Goal: Task Accomplishment & Management: Manage account settings

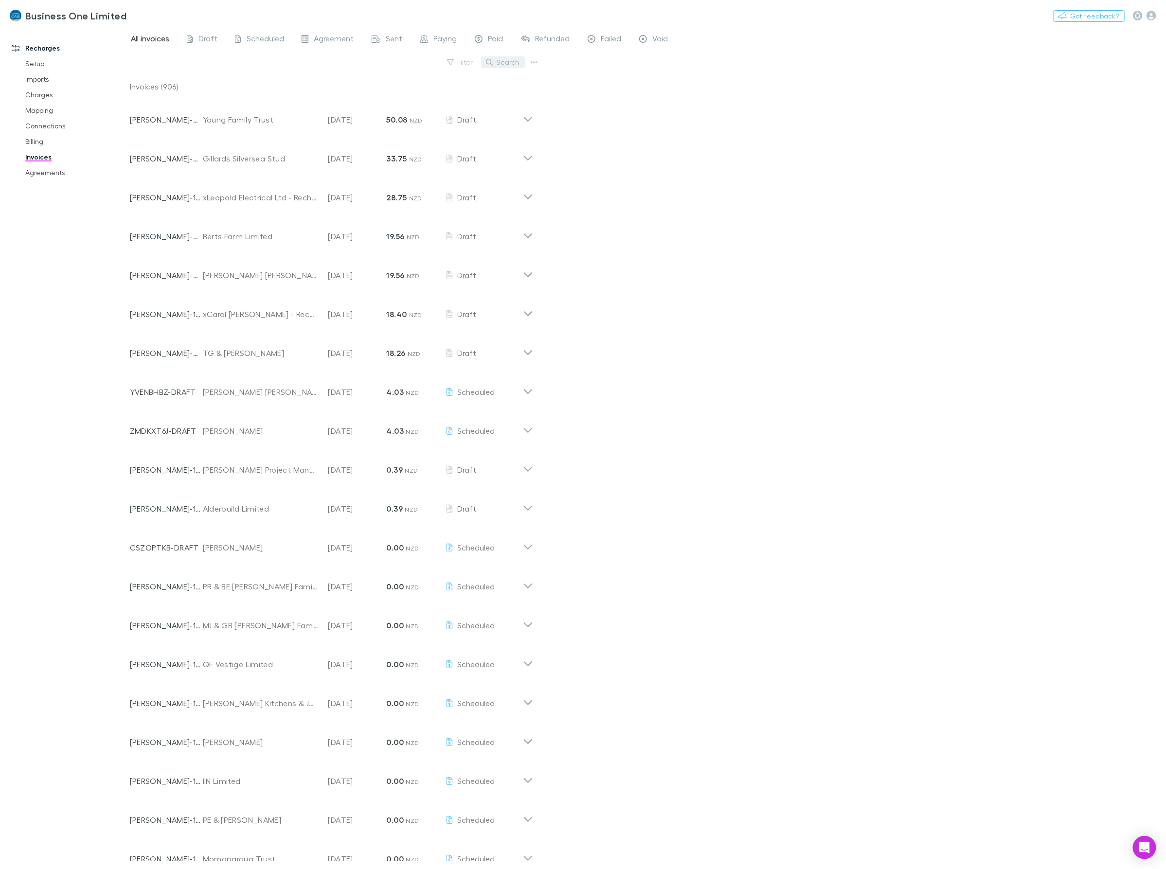
click at [499, 56] on button "Search" at bounding box center [503, 62] width 44 height 12
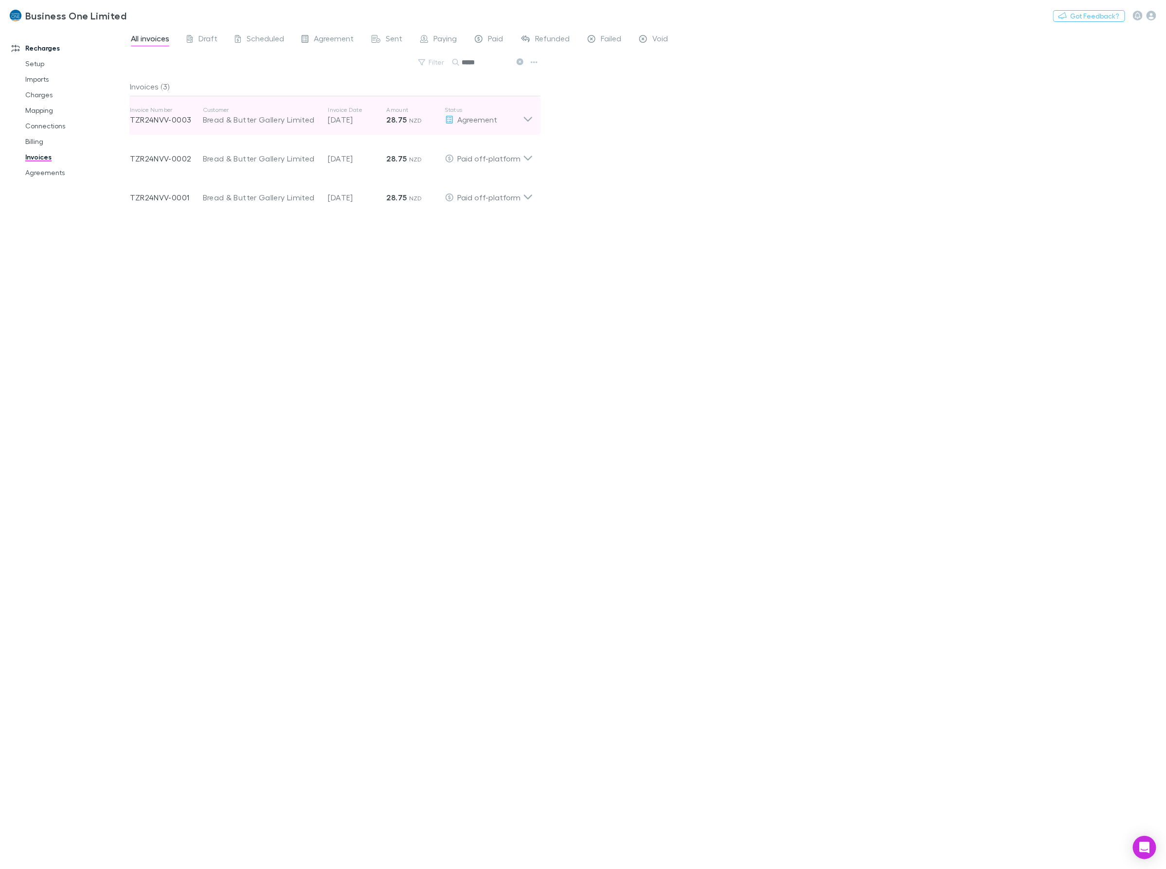
click at [536, 118] on div "Invoice Number TZR24NVV-0003 Customer Bread & Butter Gallery Limited Invoice Da…" at bounding box center [331, 115] width 419 height 39
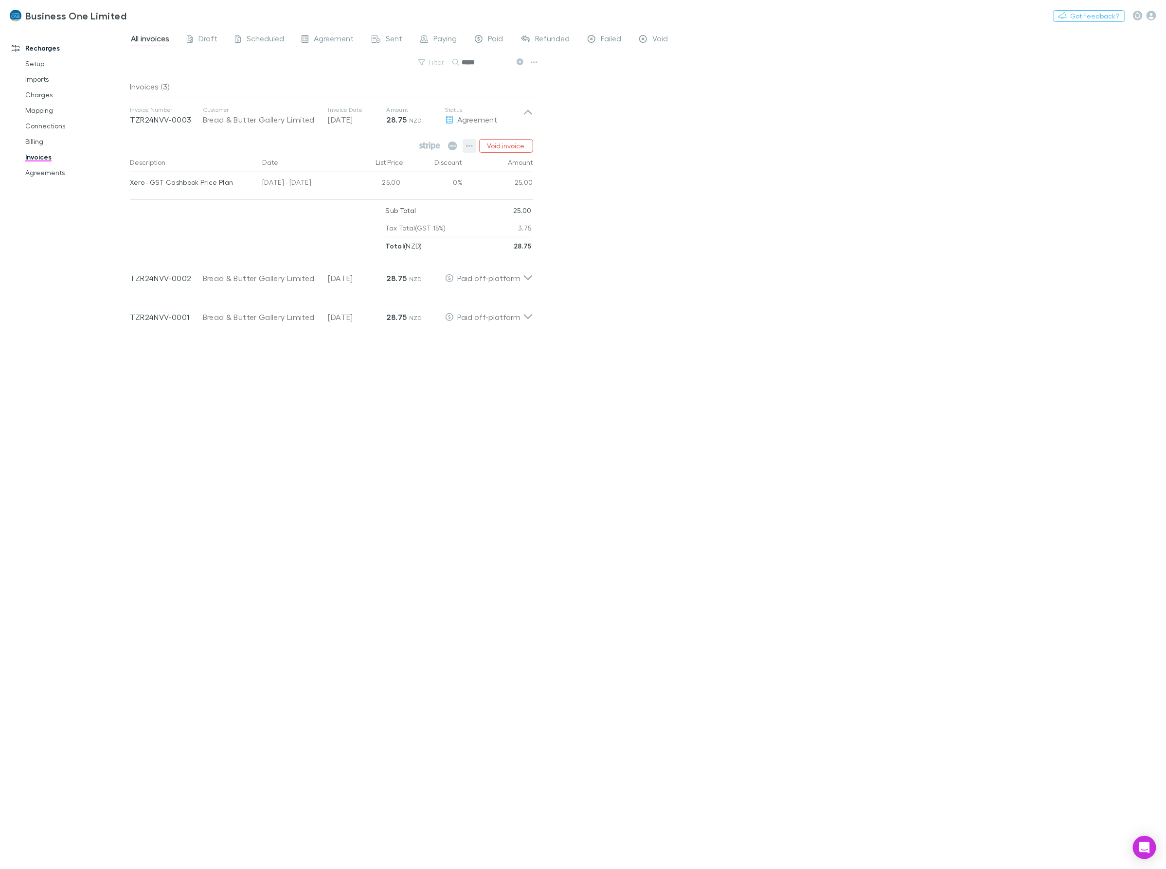
click at [472, 148] on icon "button" at bounding box center [469, 146] width 7 height 8
click at [385, 203] on p "Mark as paid" at bounding box center [410, 203] width 118 height 12
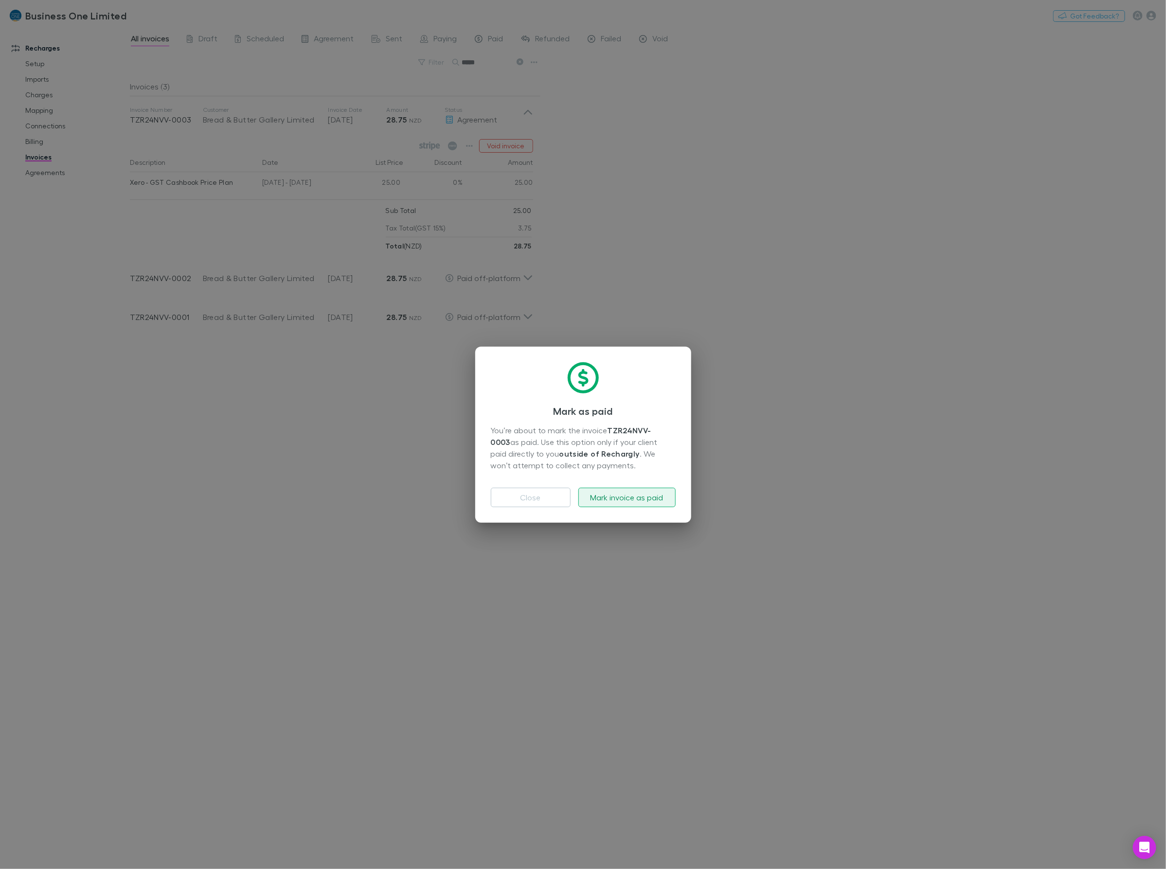
click at [604, 491] on button "Mark invoice as paid" at bounding box center [626, 497] width 97 height 19
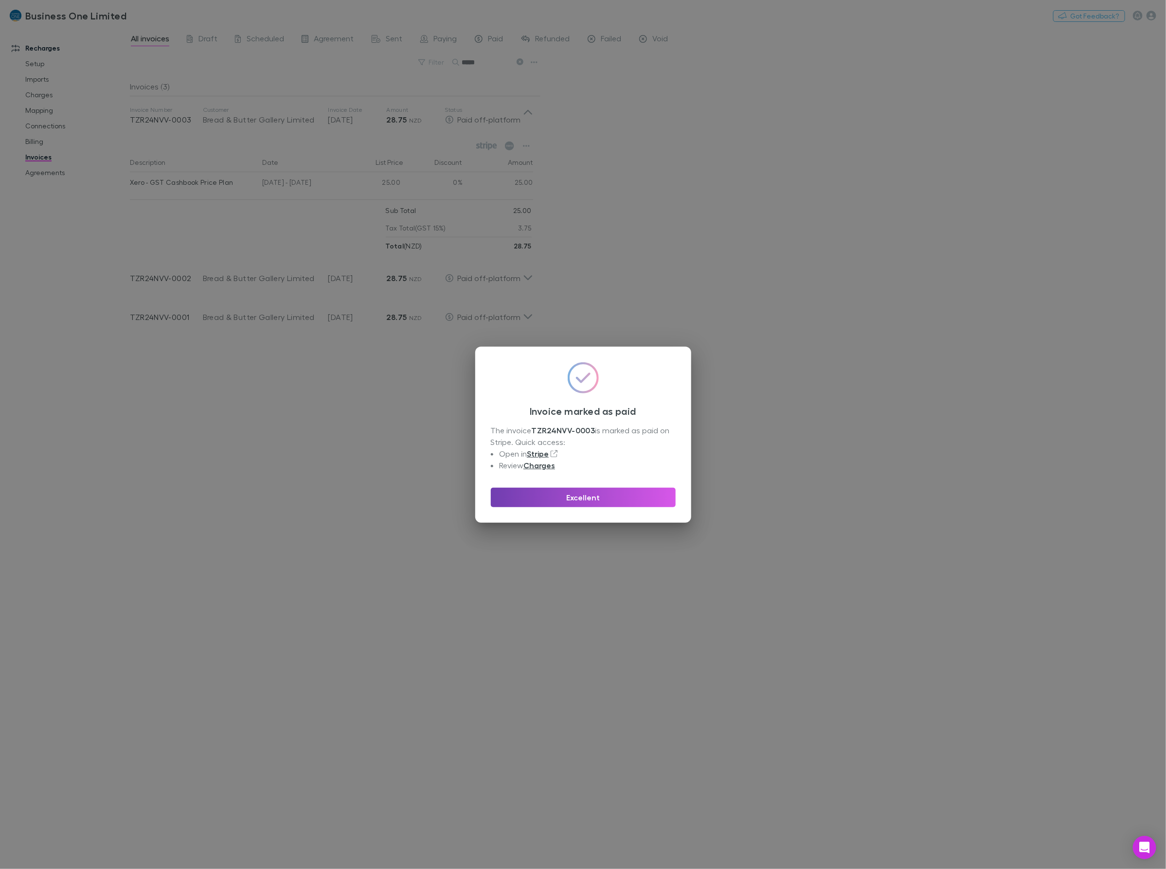
click at [596, 492] on button "Excellent" at bounding box center [583, 497] width 185 height 19
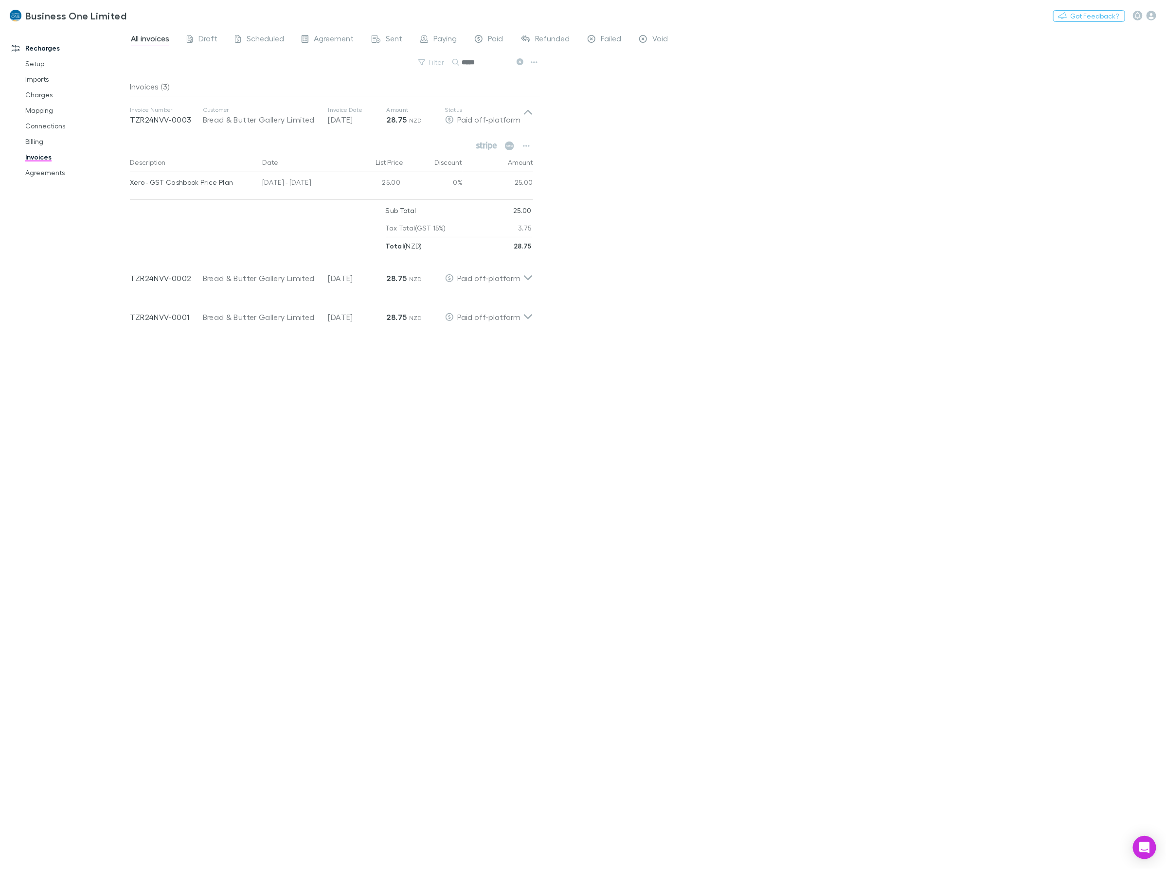
drag, startPoint x: 501, startPoint y: 66, endPoint x: 369, endPoint y: 71, distance: 132.4
click at [373, 71] on div "Filter Search *****" at bounding box center [335, 65] width 411 height 21
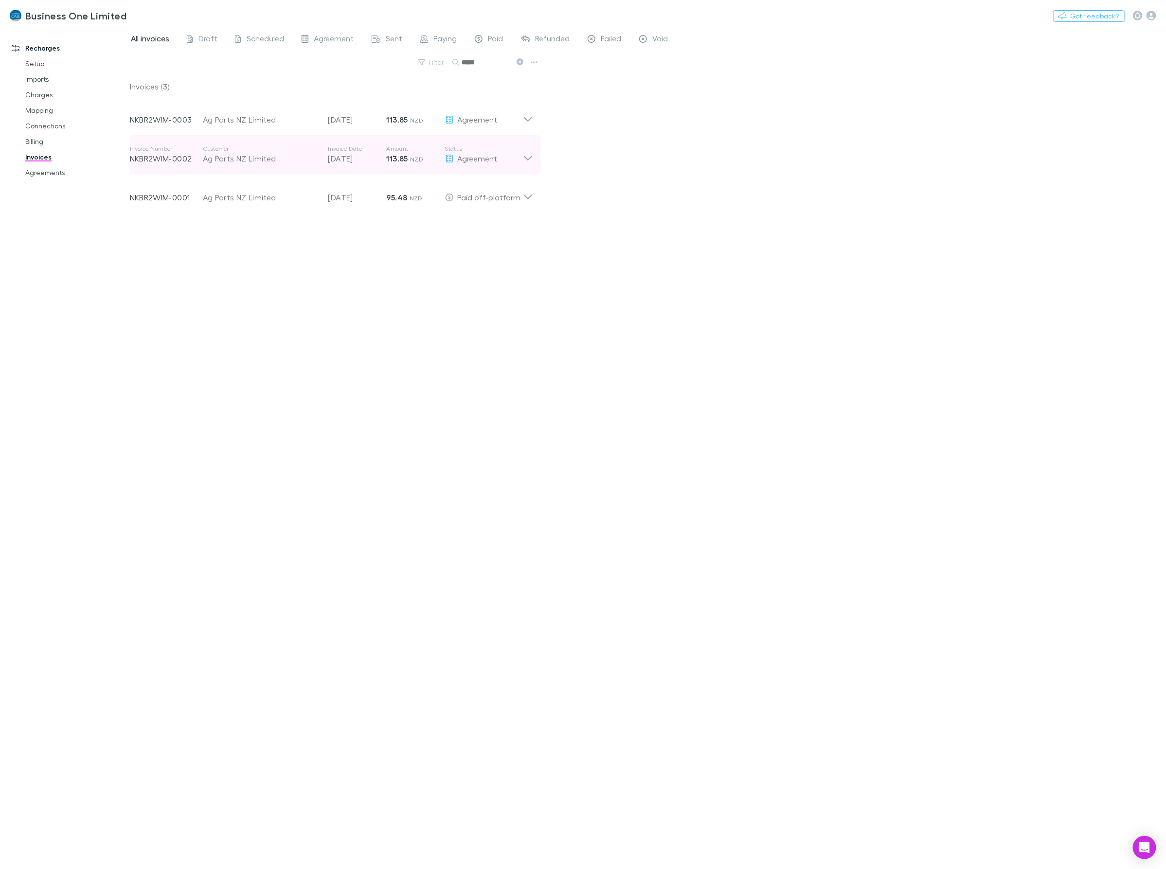
click at [528, 153] on icon at bounding box center [528, 154] width 10 height 19
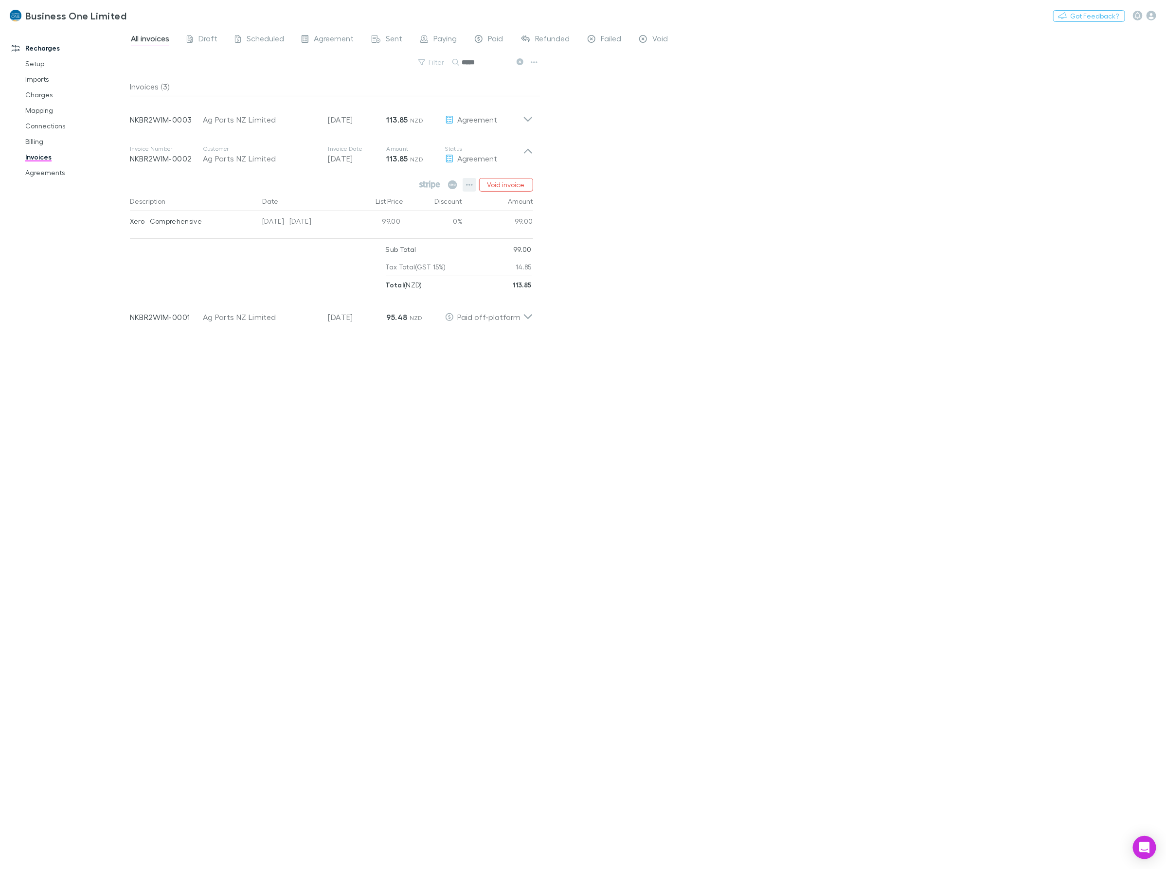
click at [470, 186] on icon "button" at bounding box center [469, 185] width 7 height 8
click at [400, 248] on li "Mark as paid" at bounding box center [410, 242] width 134 height 18
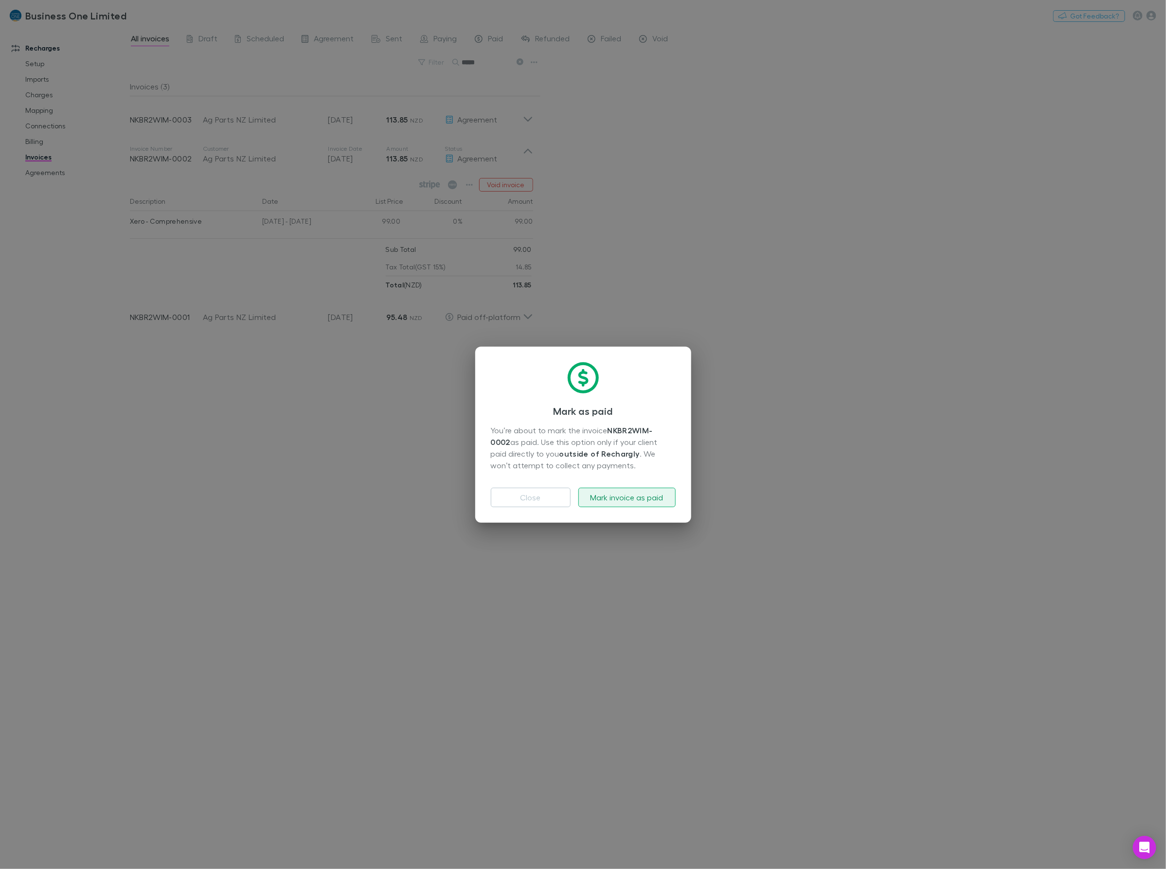
click at [604, 497] on button "Mark invoice as paid" at bounding box center [626, 497] width 97 height 19
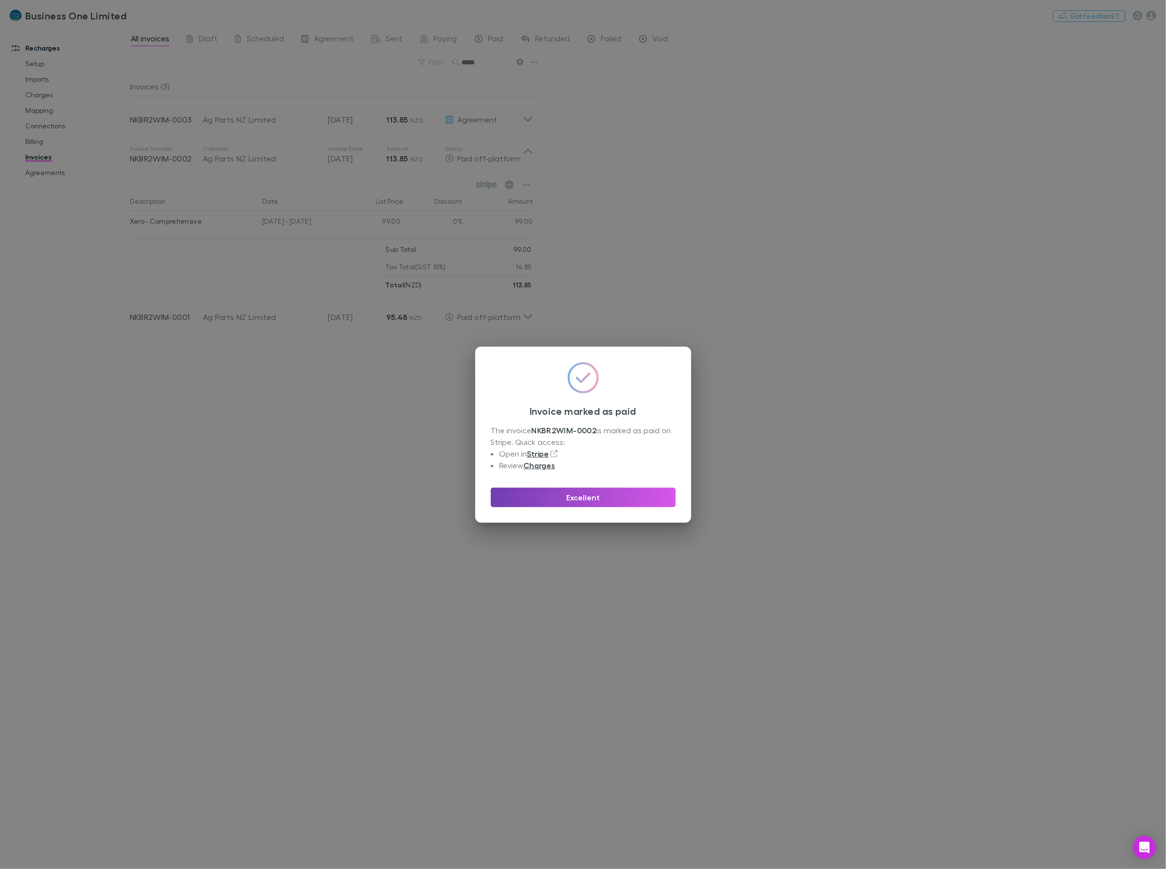
click at [546, 496] on button "Excellent" at bounding box center [583, 497] width 185 height 19
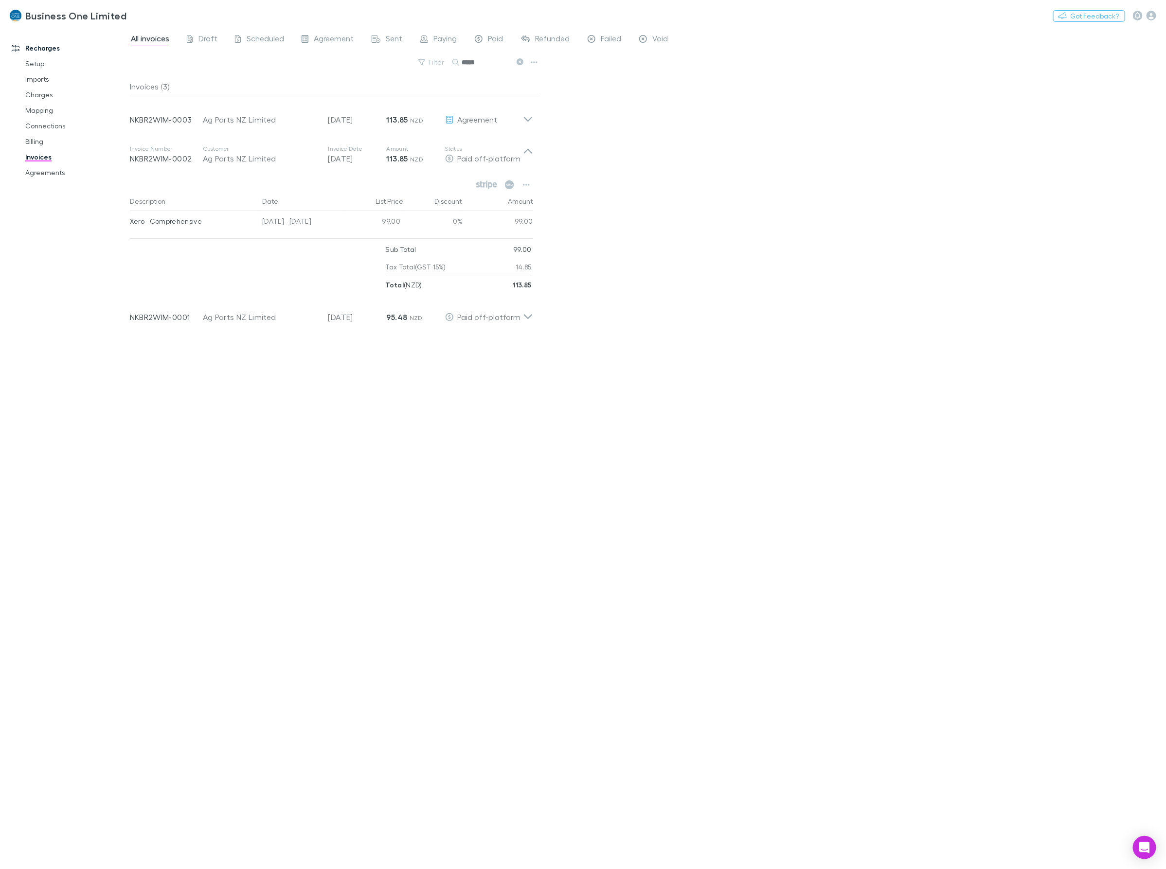
drag, startPoint x: 495, startPoint y: 67, endPoint x: 280, endPoint y: 76, distance: 215.1
click at [292, 77] on div "All invoices Draft Scheduled Agreement Sent Paying Paid Refunded Failed Void Fi…" at bounding box center [648, 448] width 1036 height 842
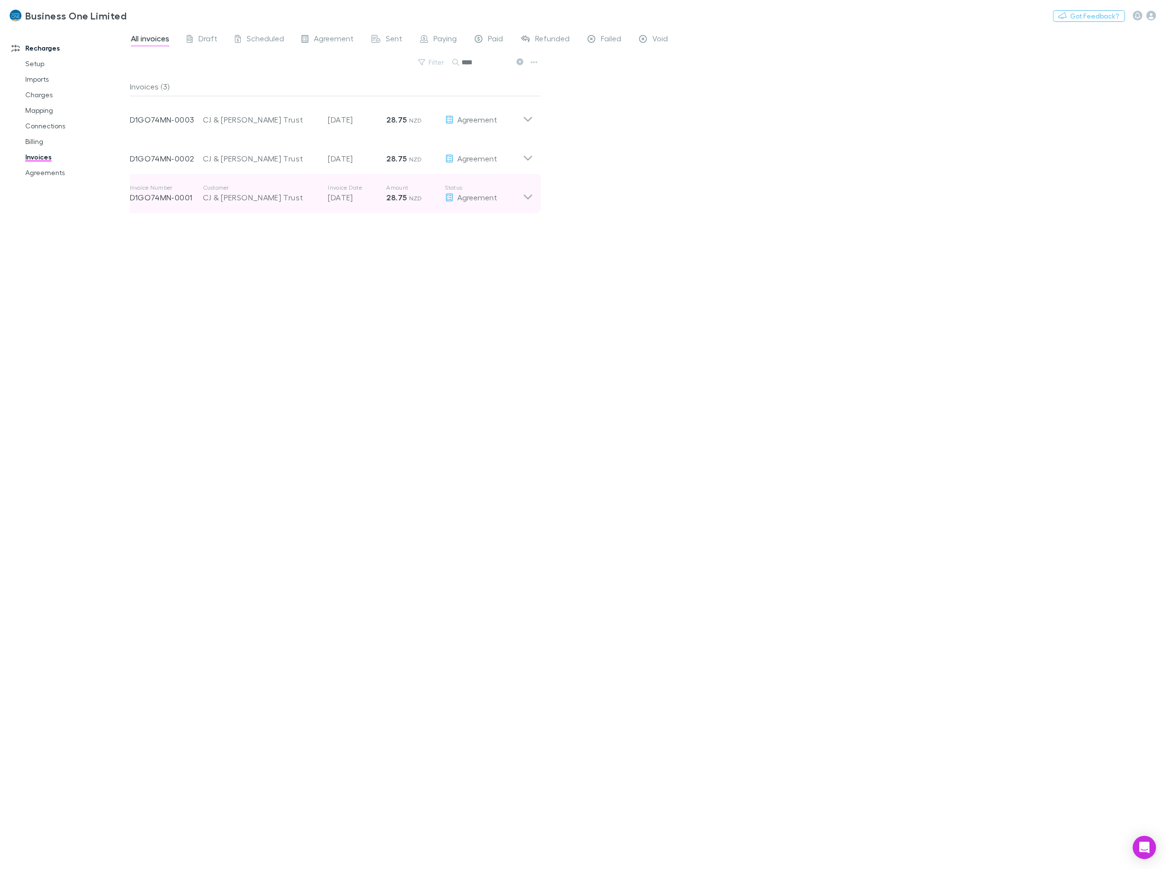
type input "****"
click at [531, 199] on icon at bounding box center [528, 193] width 10 height 19
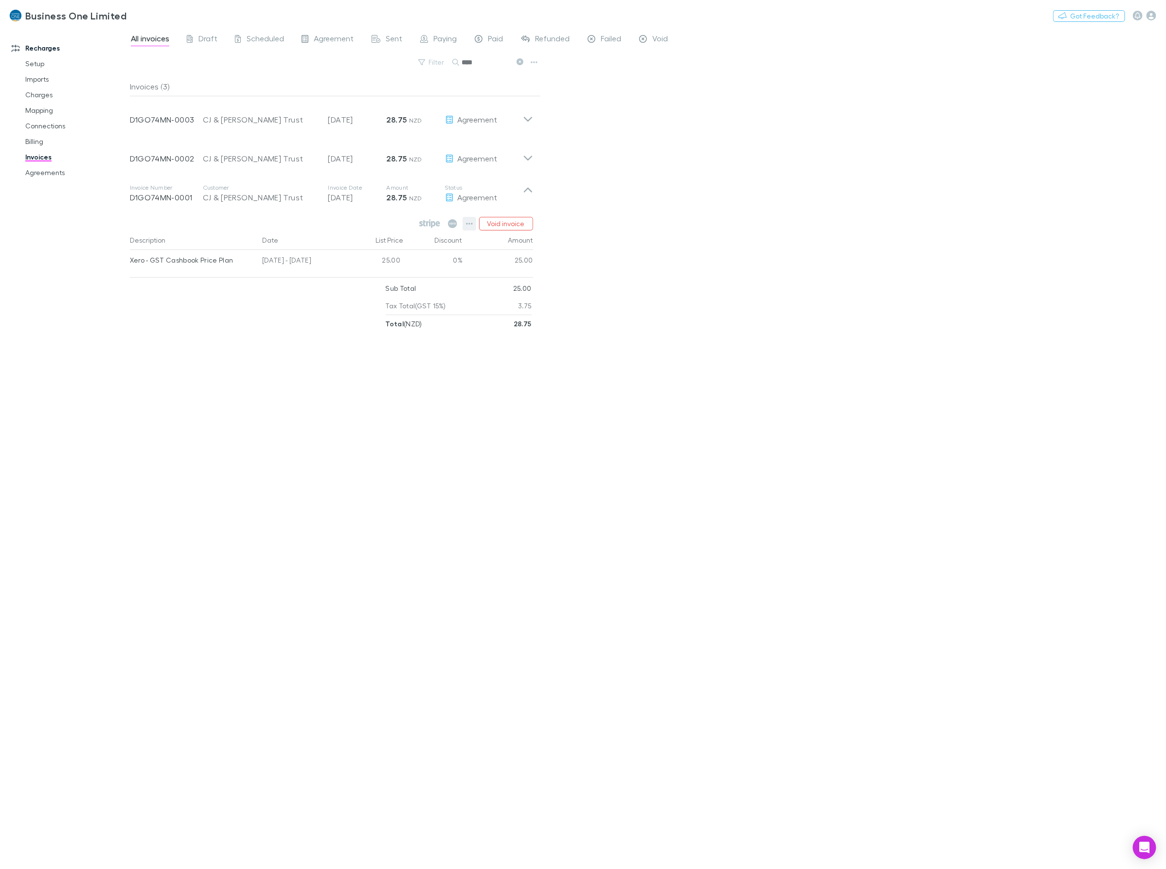
click at [473, 222] on icon "button" at bounding box center [469, 224] width 7 height 8
click at [390, 285] on p "Mark as paid" at bounding box center [410, 281] width 118 height 12
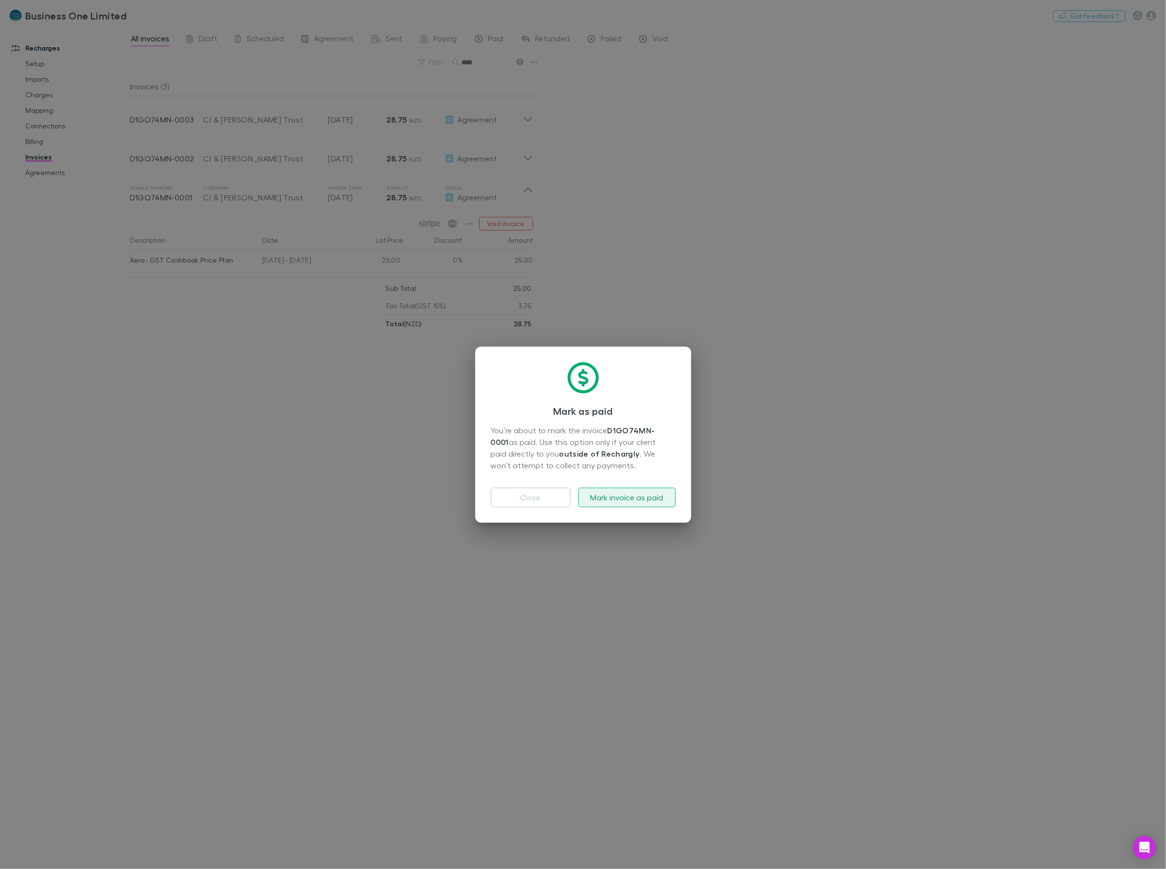
click at [634, 495] on button "Mark invoice as paid" at bounding box center [626, 497] width 97 height 19
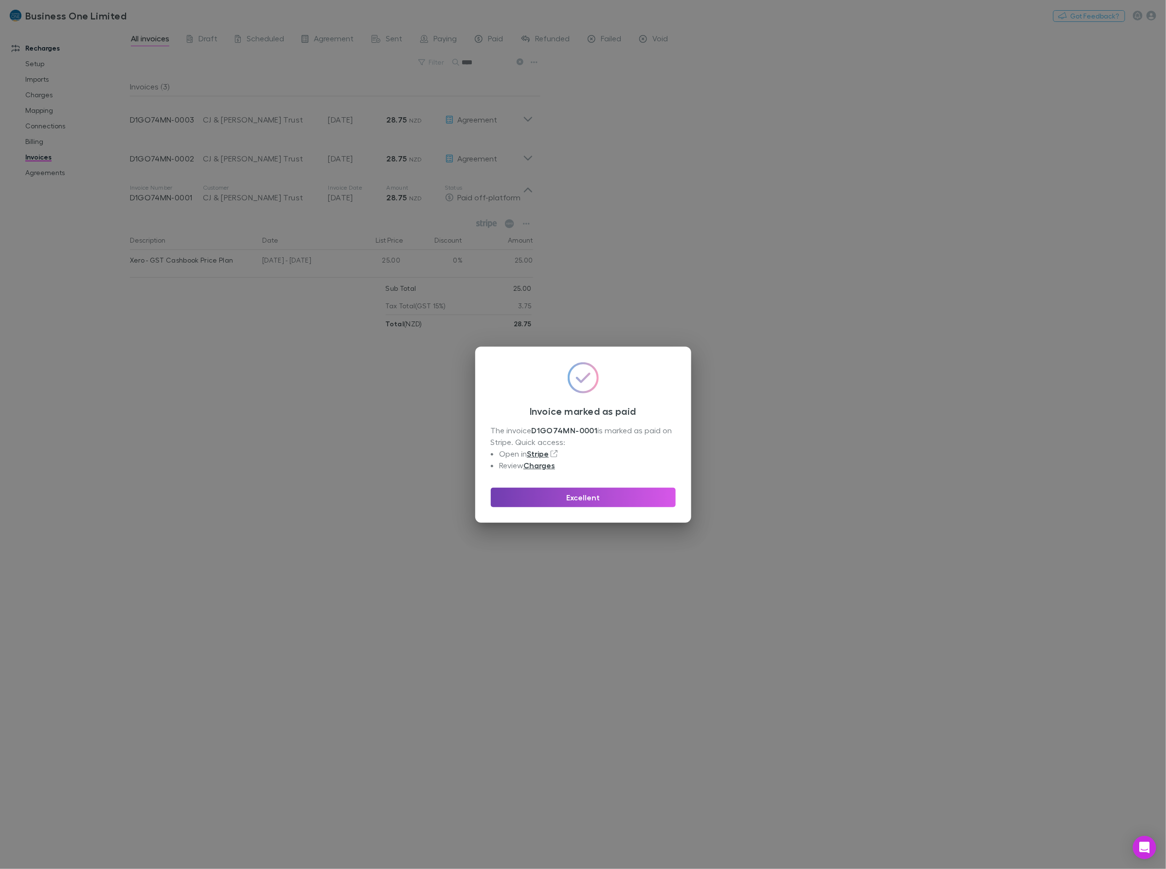
click at [567, 496] on button "Excellent" at bounding box center [583, 497] width 185 height 19
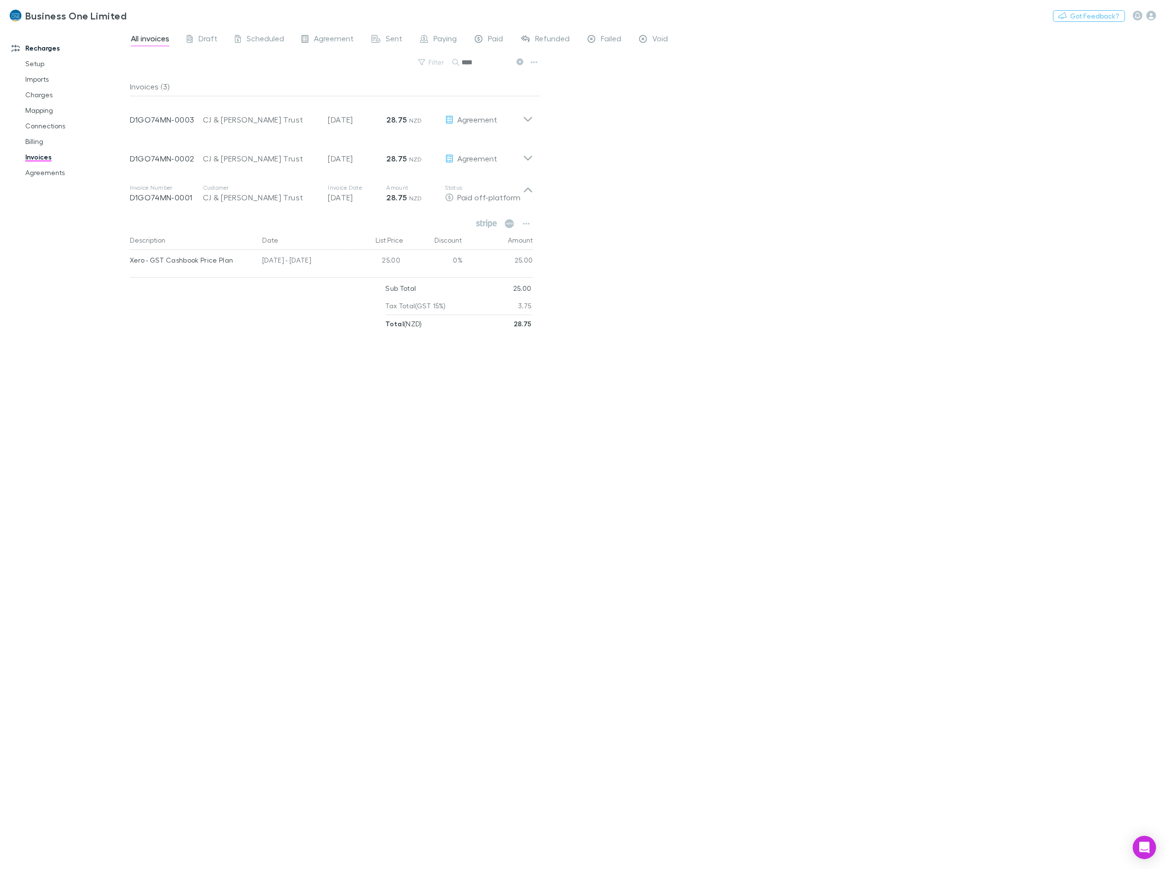
click at [469, 509] on div "Invoices (3) Invoice Number D1GO74MN-0003 Customer CJ & [PERSON_NAME] Trust Inv…" at bounding box center [335, 469] width 411 height 784
